Goal: Information Seeking & Learning: Learn about a topic

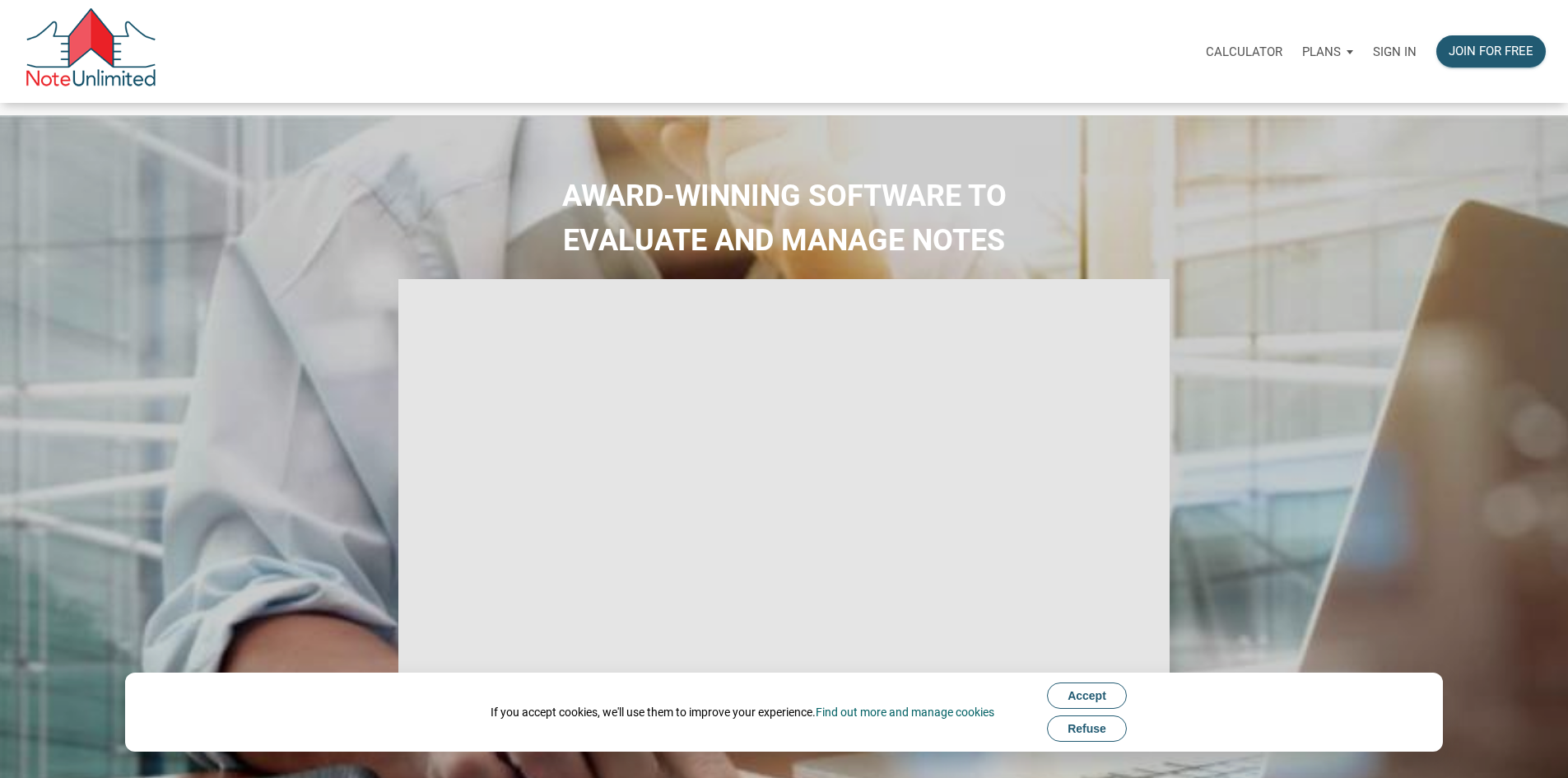
click at [1293, 59] on div "Plans" at bounding box center [1328, 52] width 71 height 50
click at [1211, 101] on link "Personal" at bounding box center [1280, 95] width 156 height 34
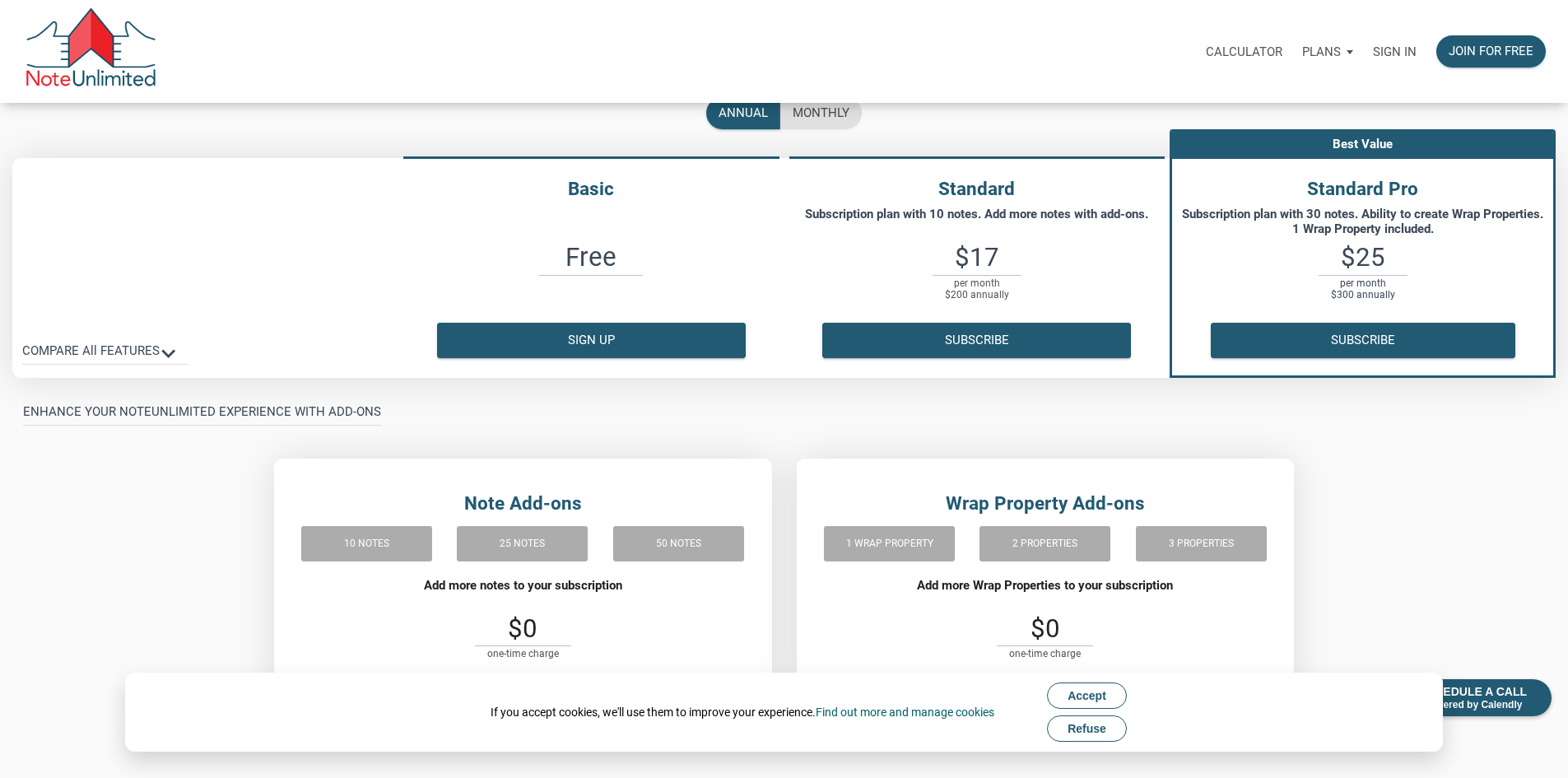
scroll to position [247, 0]
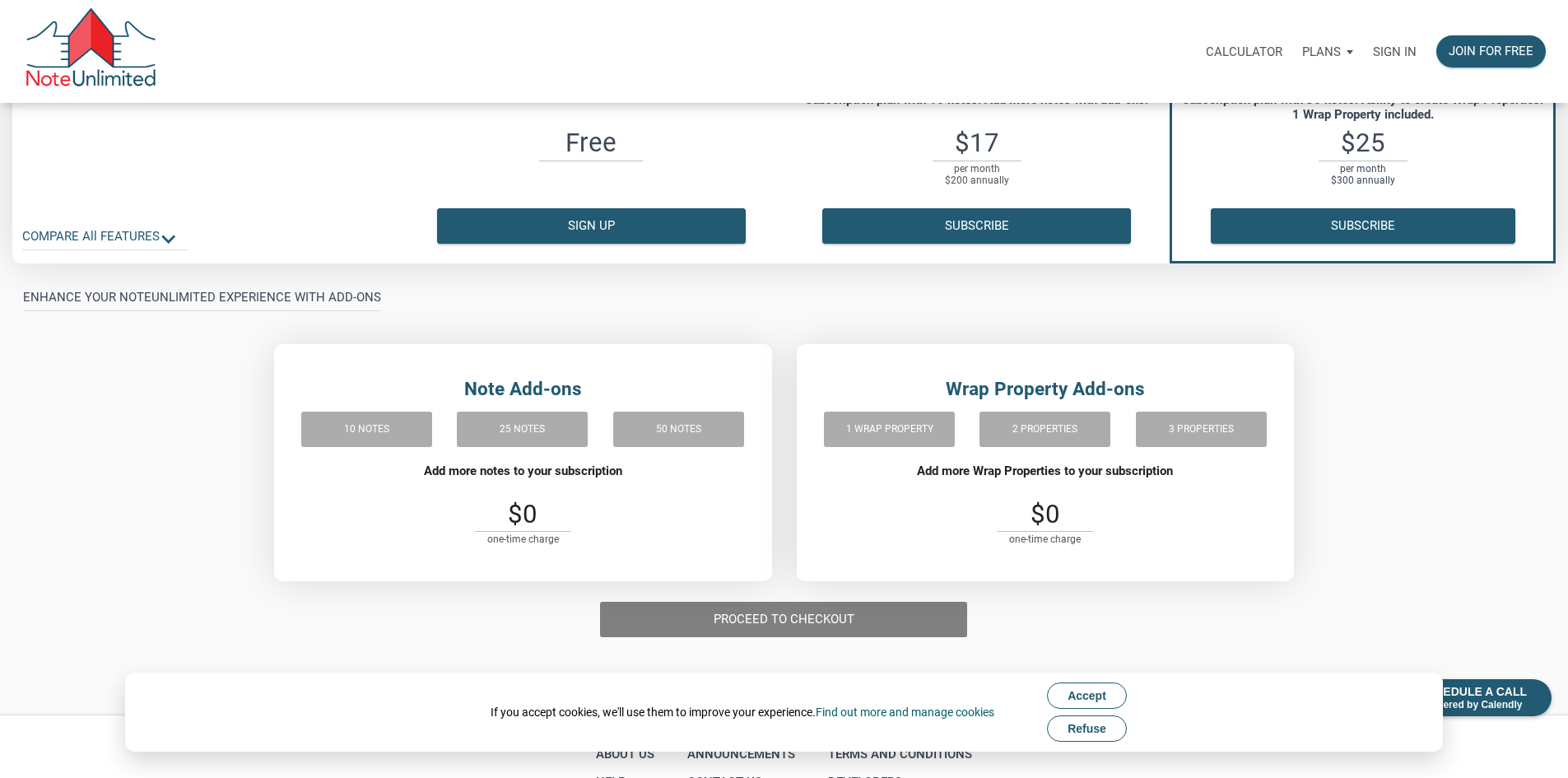
click at [182, 253] on icon "keyboard_arrow_down" at bounding box center [168, 239] width 27 height 27
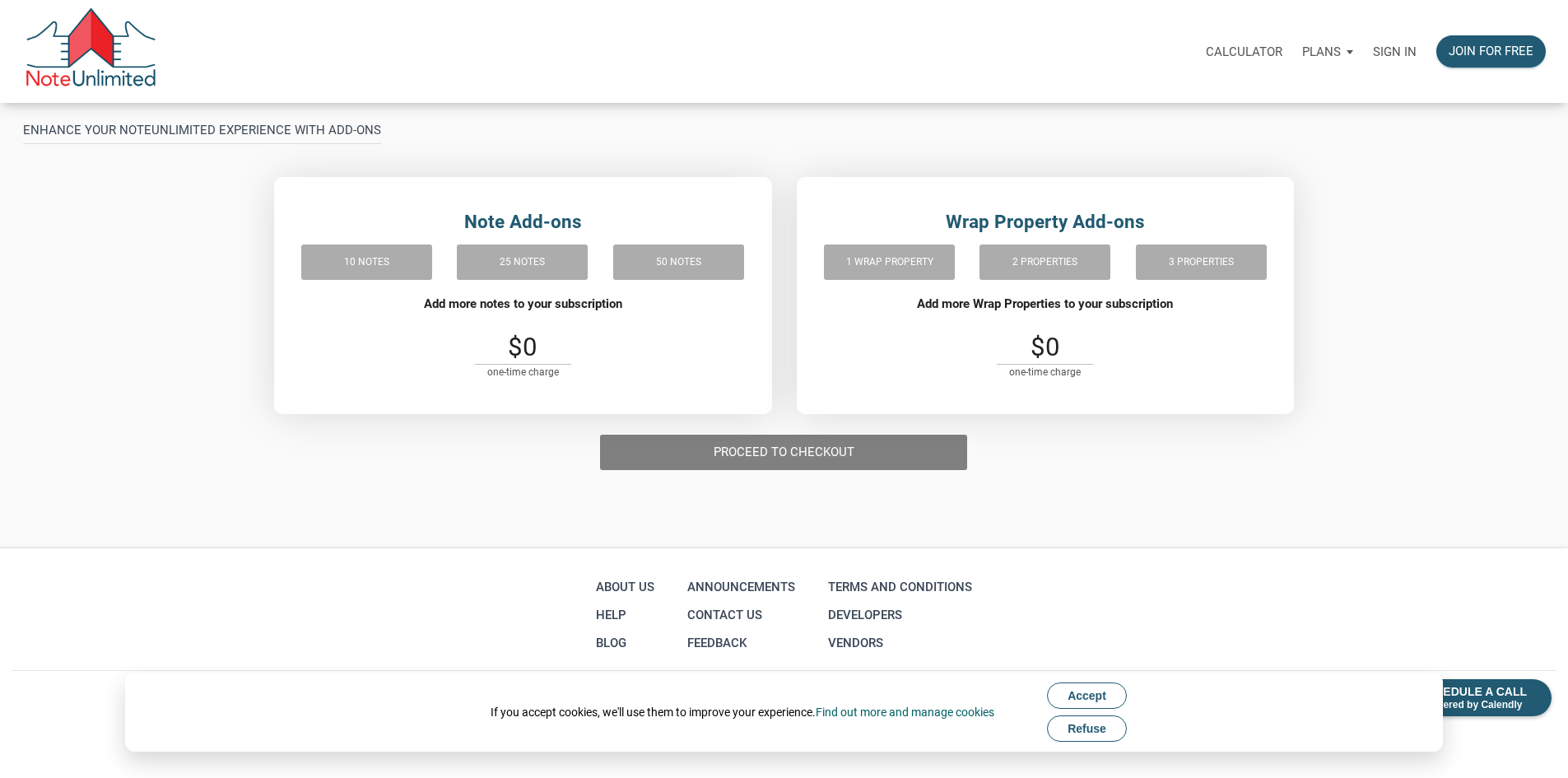
scroll to position [1729, 0]
click at [351, 284] on div "10 notes" at bounding box center [367, 262] width 131 height 44
click at [368, 284] on div "10 notes" at bounding box center [367, 262] width 131 height 44
click at [516, 284] on div "25 notes" at bounding box center [523, 262] width 131 height 44
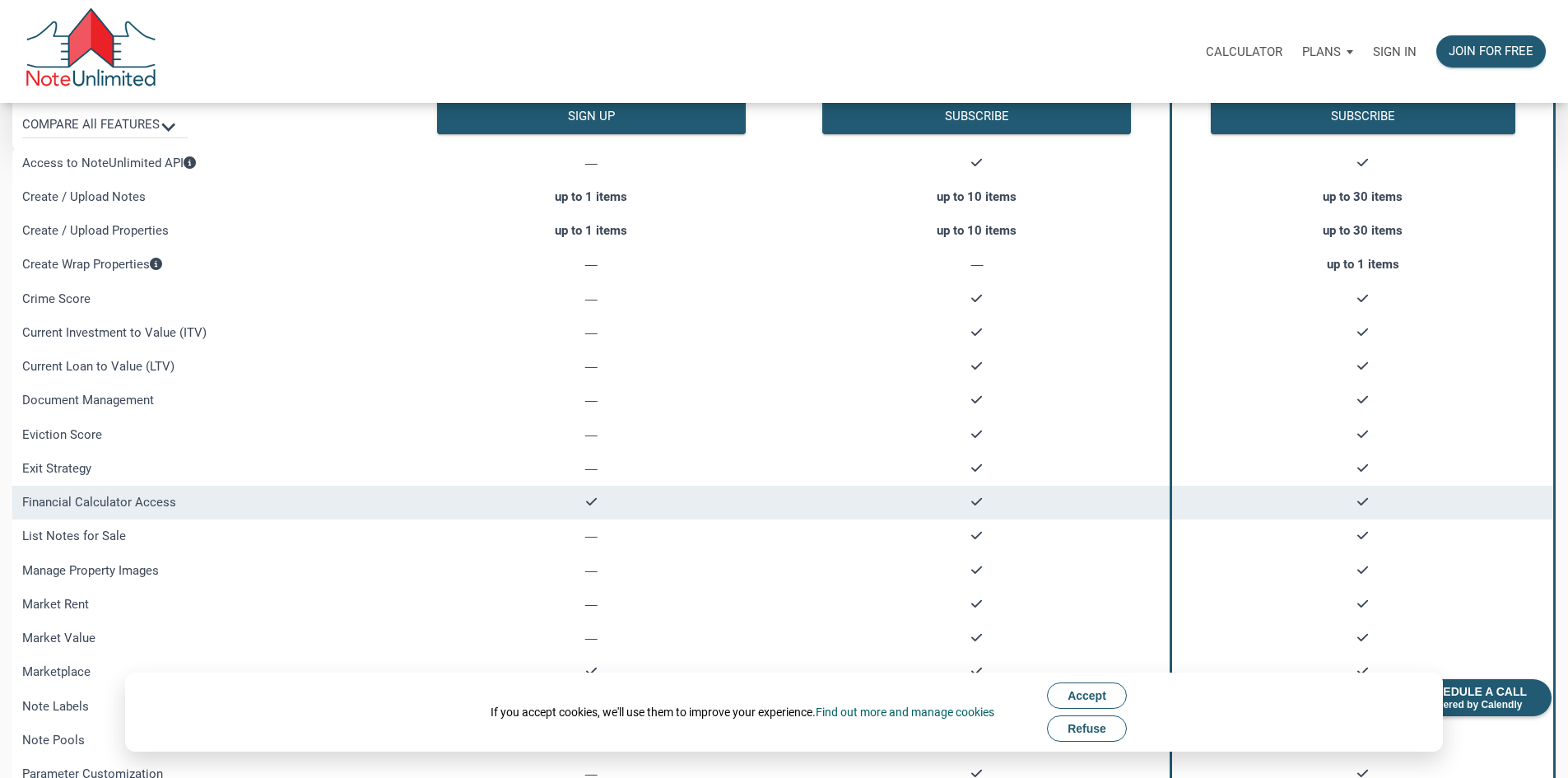
scroll to position [21, 0]
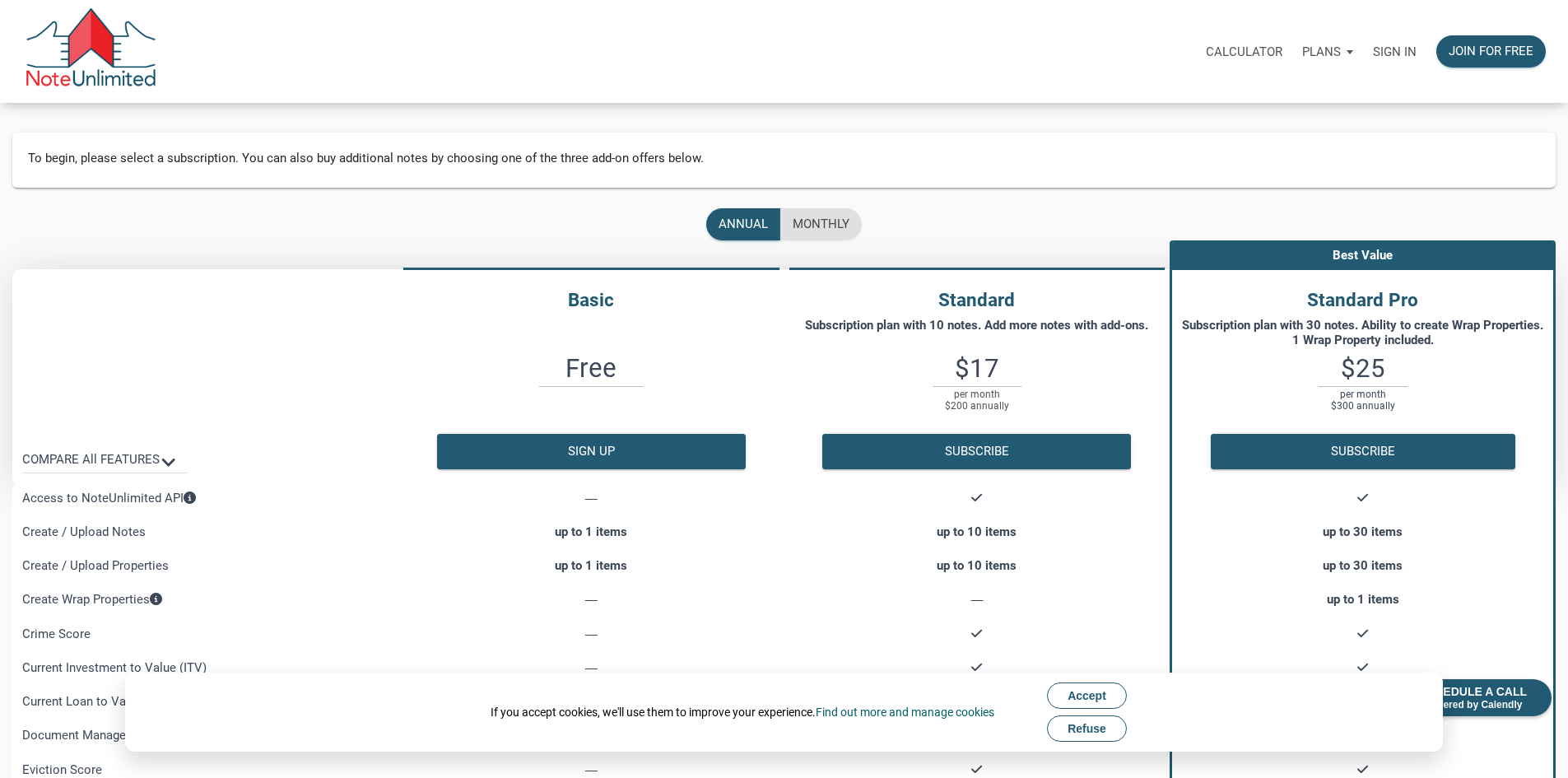
click at [953, 315] on h4 "Standard" at bounding box center [978, 301] width 386 height 28
click at [1088, 733] on span "Refuse" at bounding box center [1087, 728] width 38 height 13
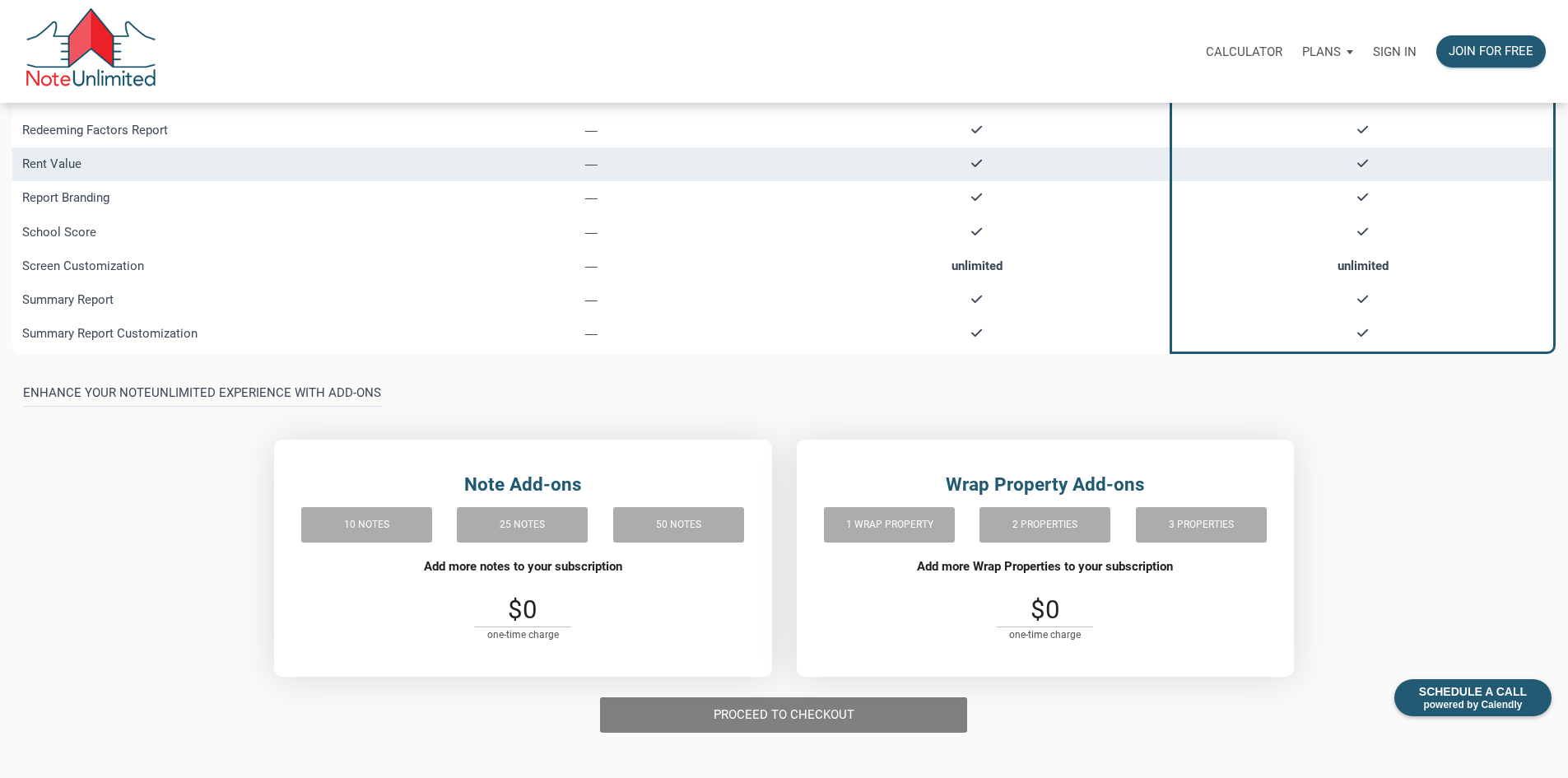
scroll to position [1504, 0]
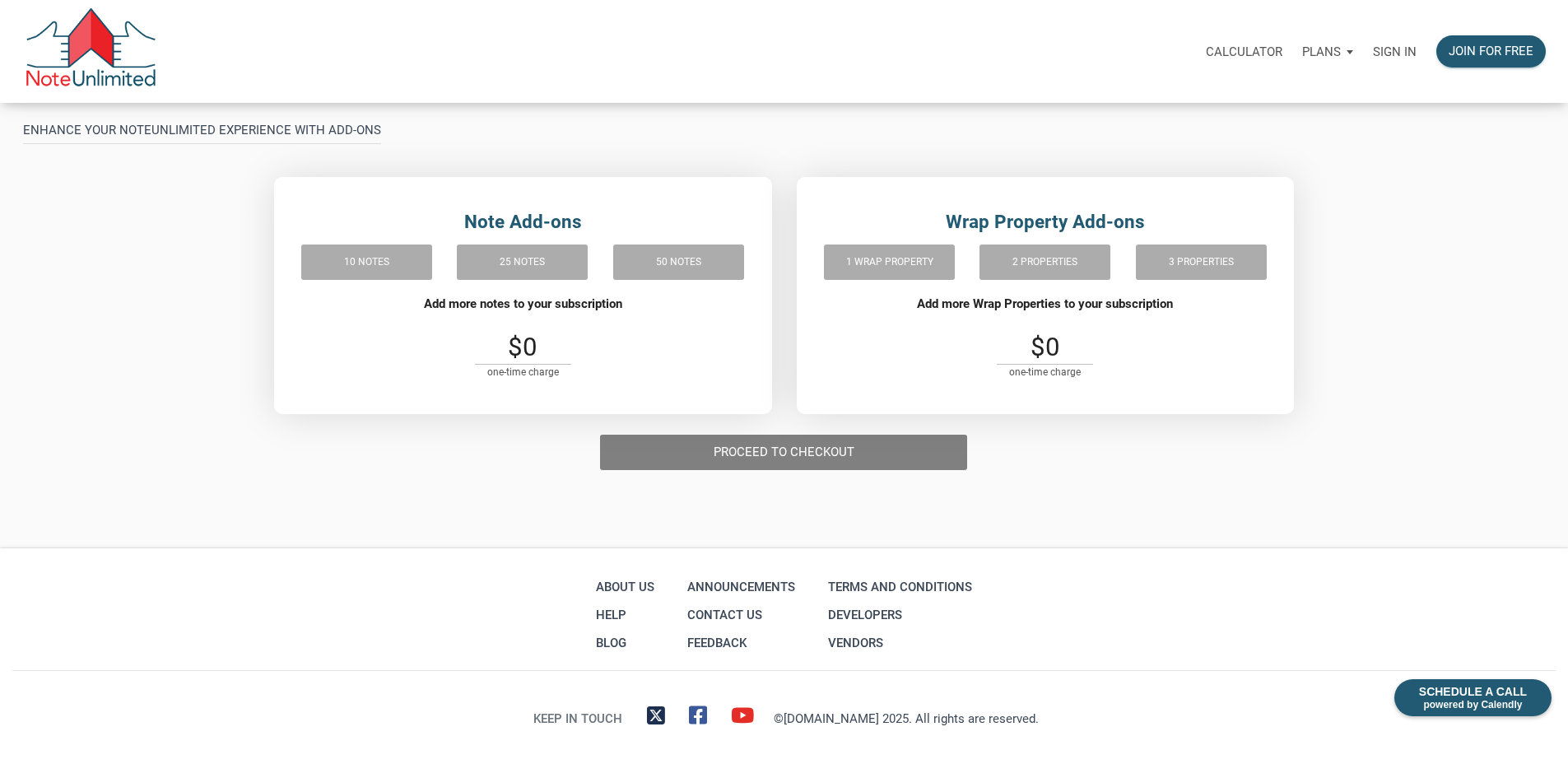
click at [392, 284] on div "10 notes" at bounding box center [367, 262] width 131 height 44
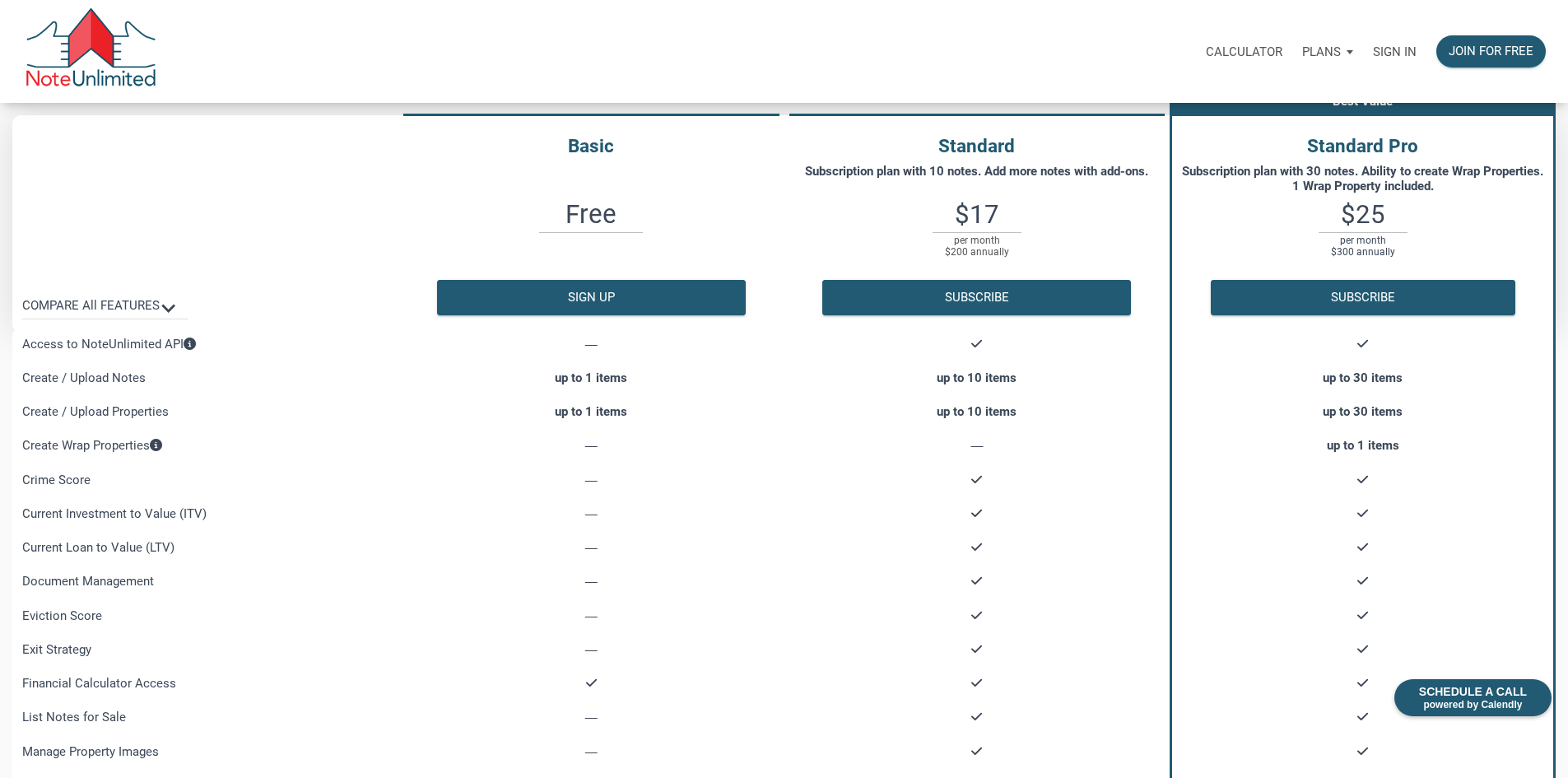
scroll to position [0, 0]
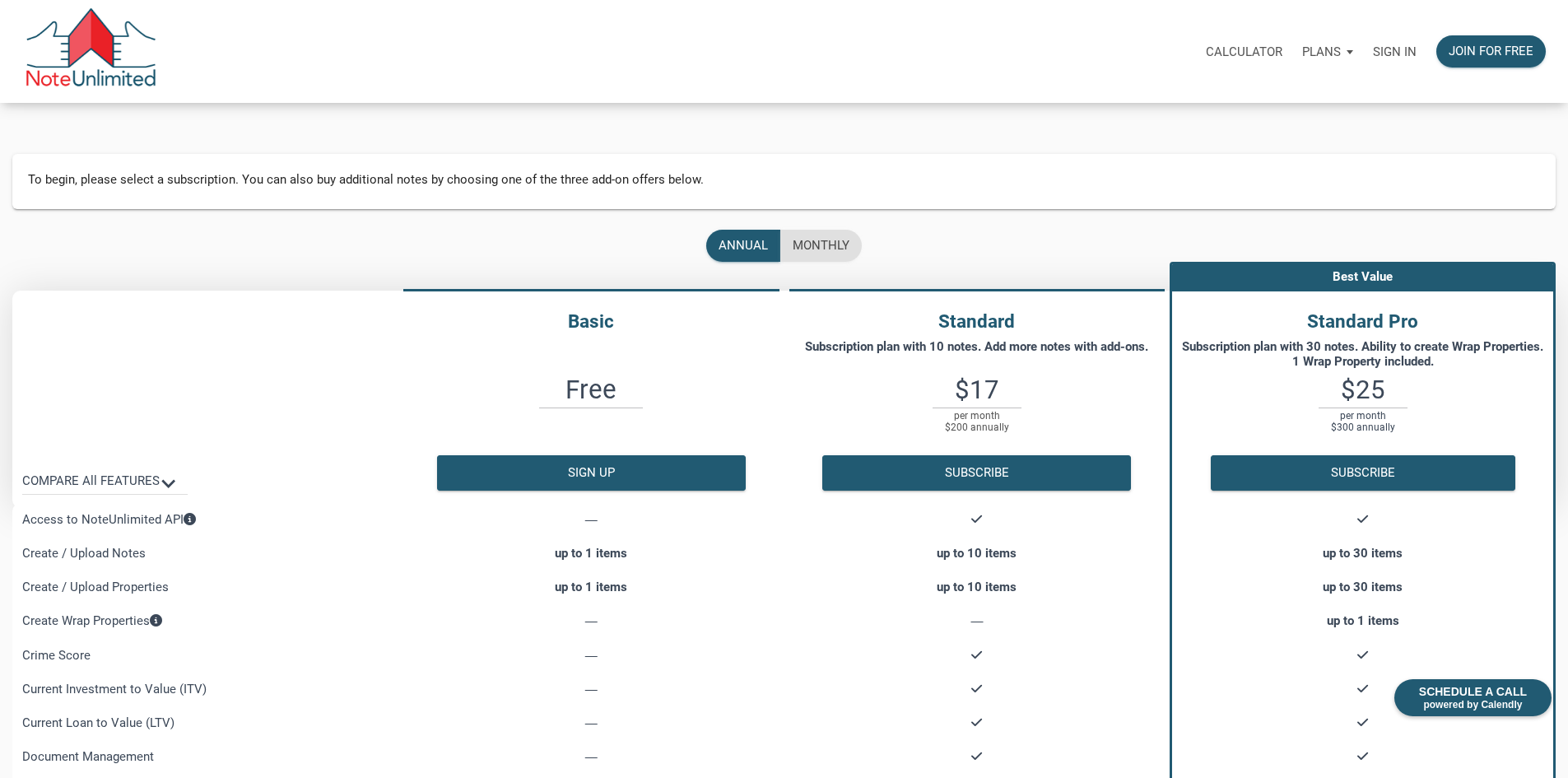
click at [1206, 56] on p "Calculator" at bounding box center [1245, 52] width 77 height 15
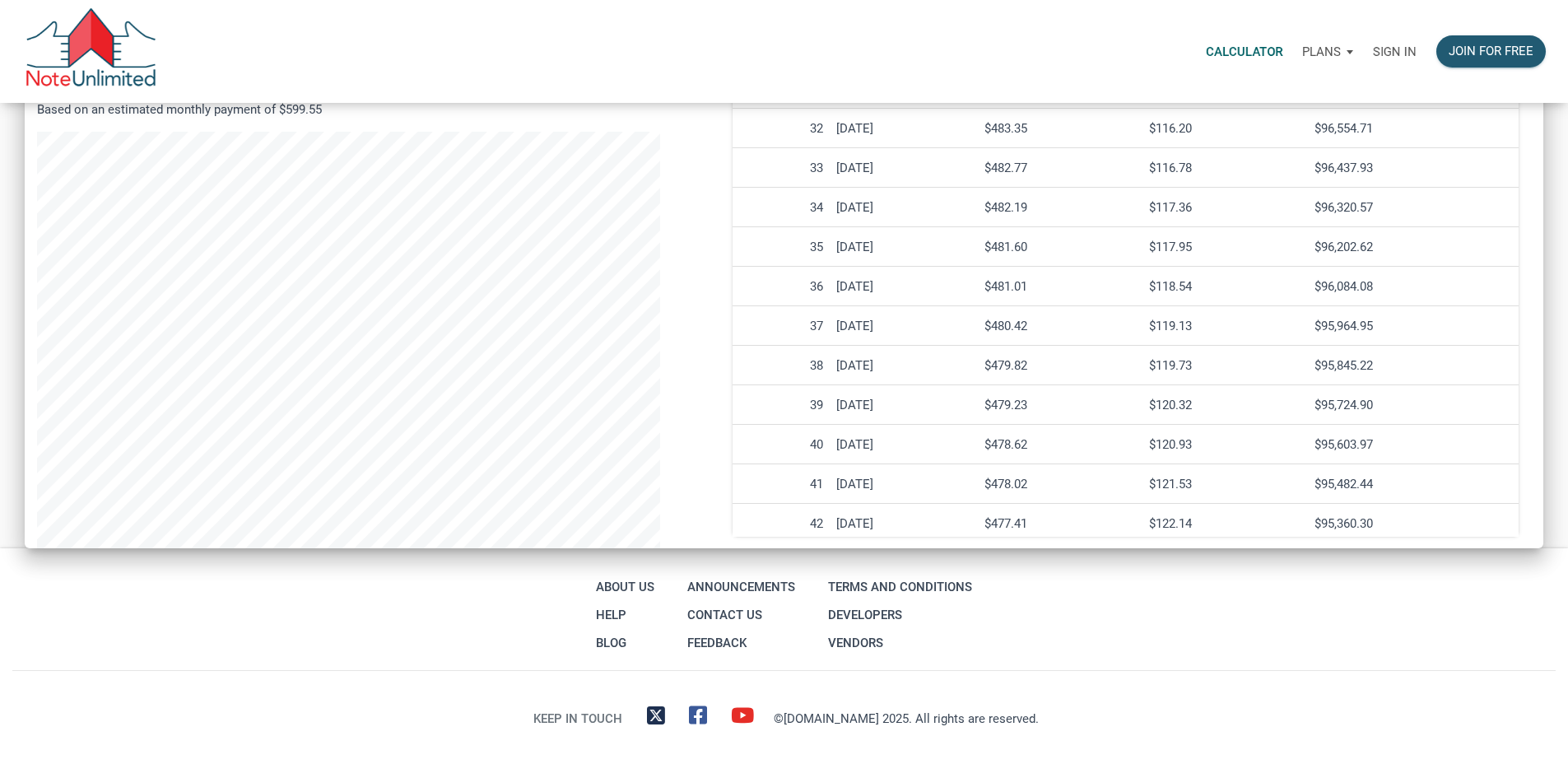
scroll to position [761, 0]
click at [608, 573] on link "About Us" at bounding box center [625, 587] width 66 height 28
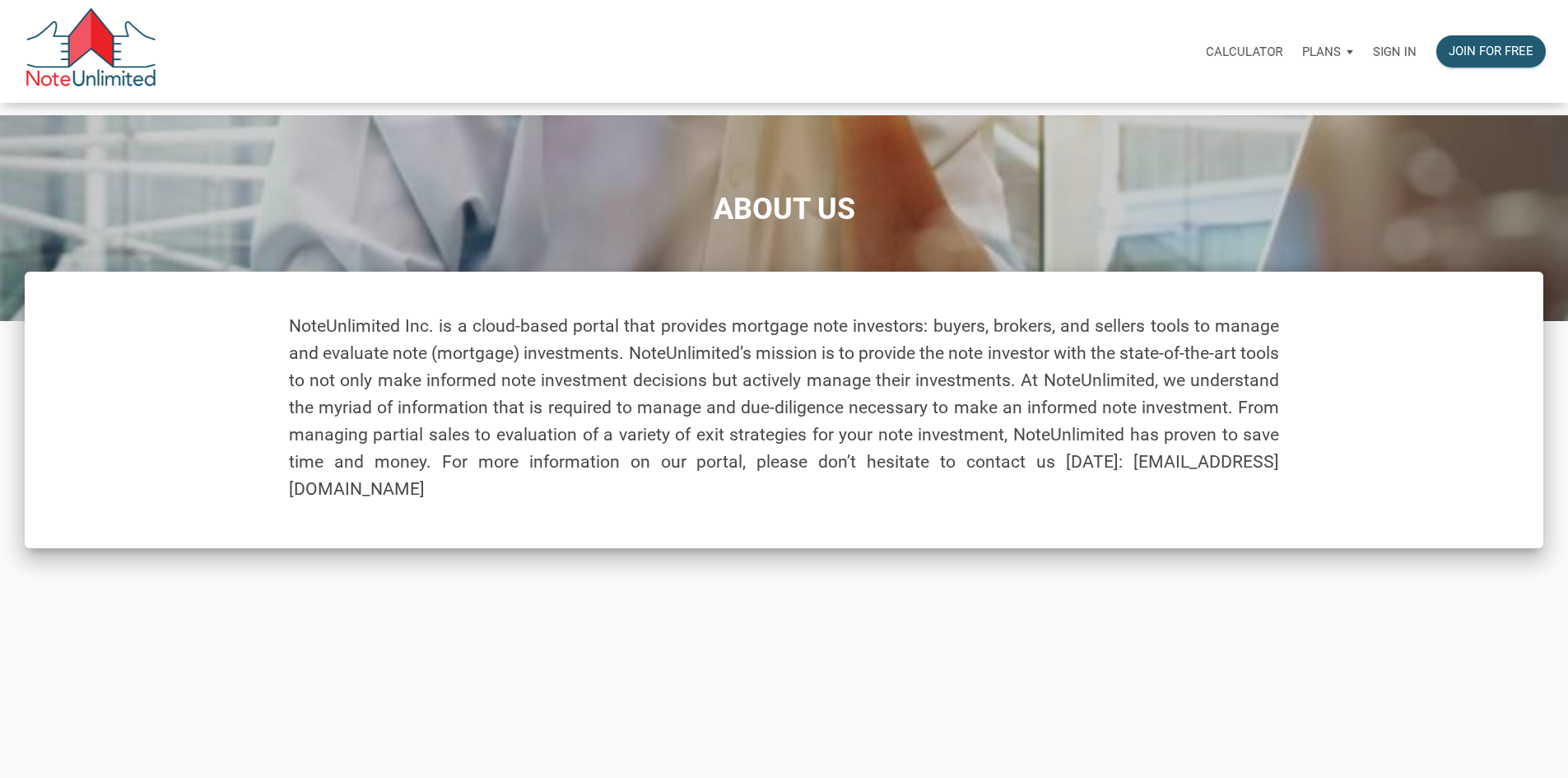
click at [108, 58] on img at bounding box center [91, 51] width 133 height 87
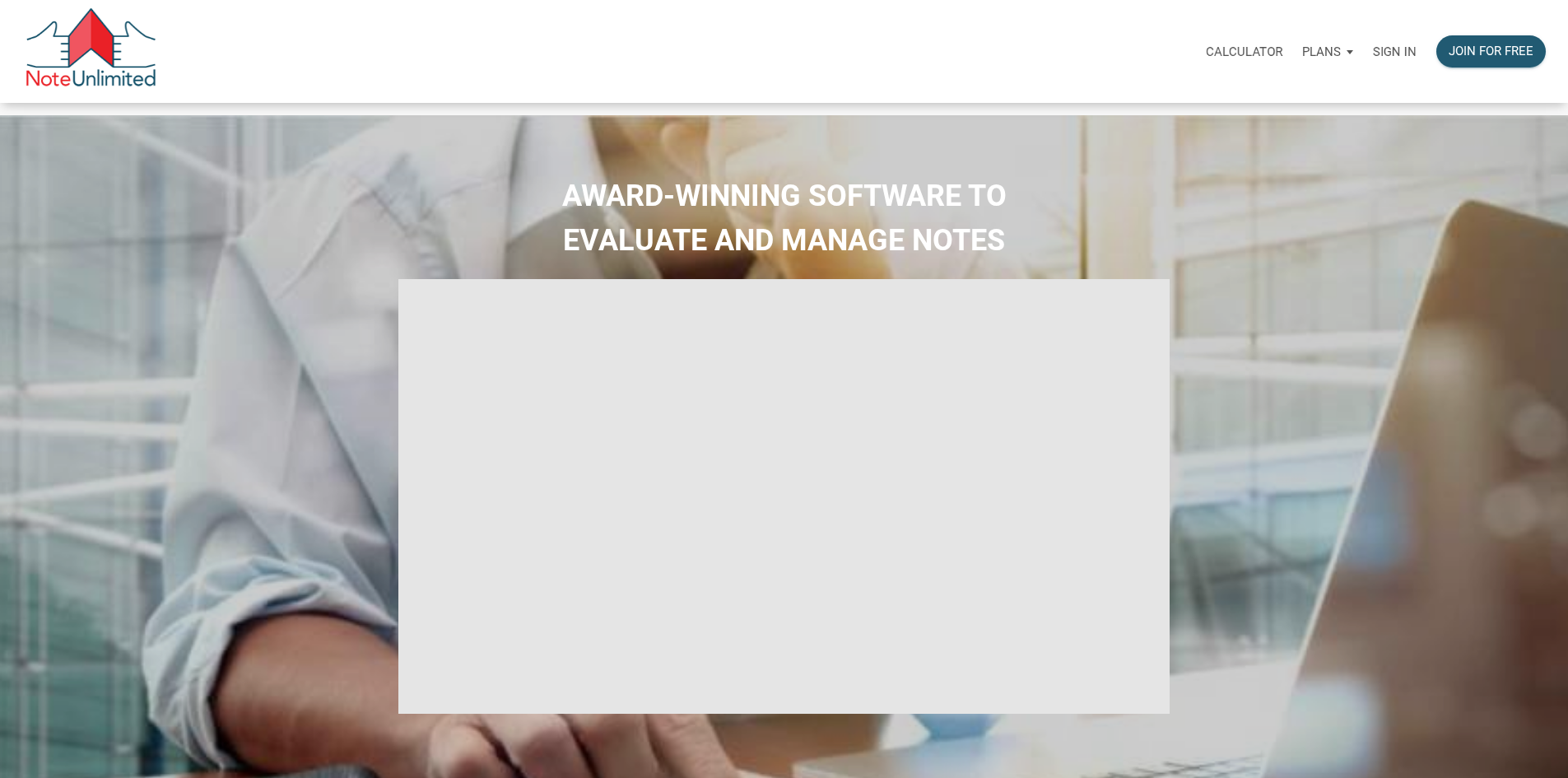
type input "Introduction to new features"
select select
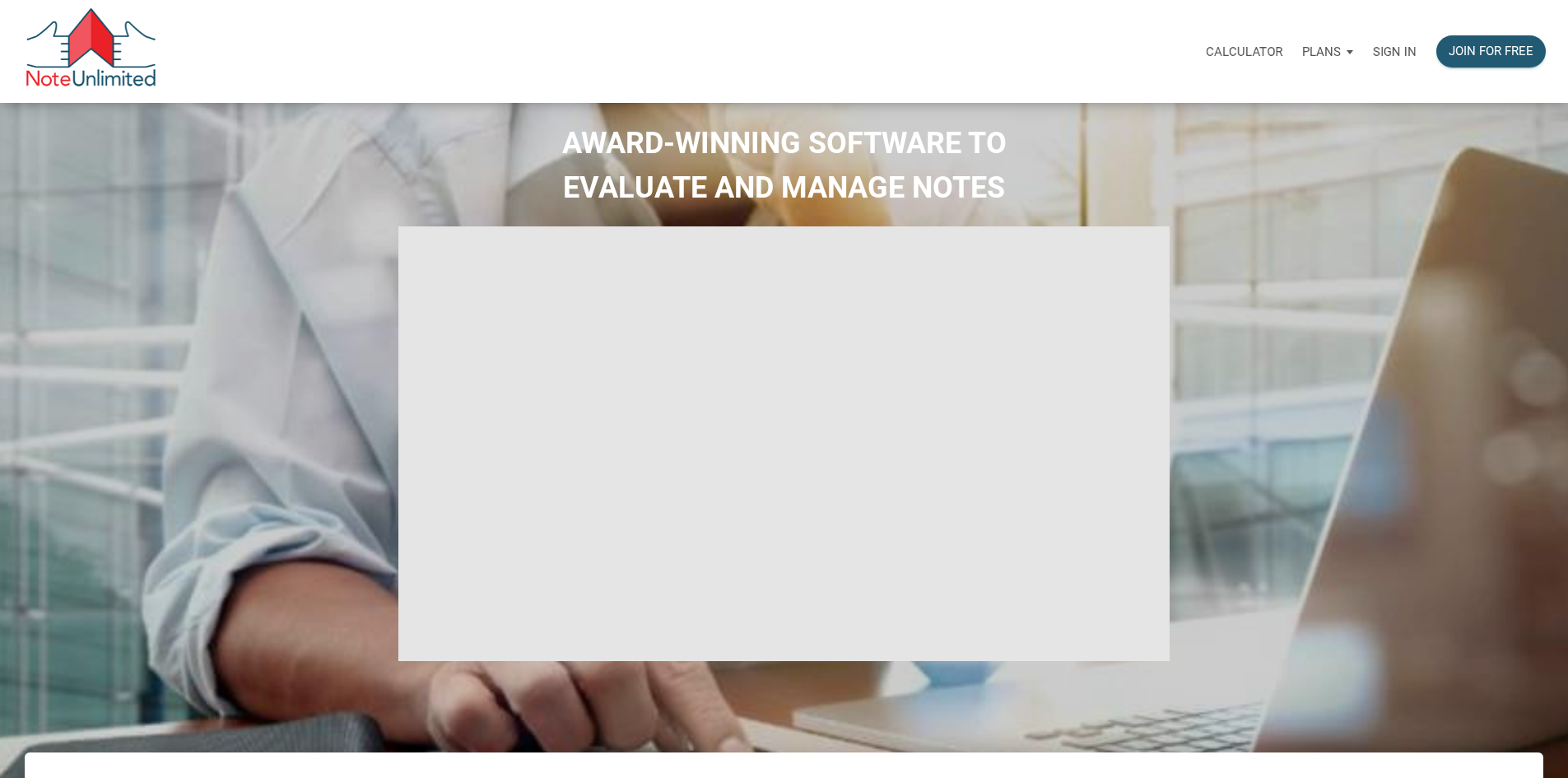
scroll to position [82, 0]
